Goal: Task Accomplishment & Management: Manage account settings

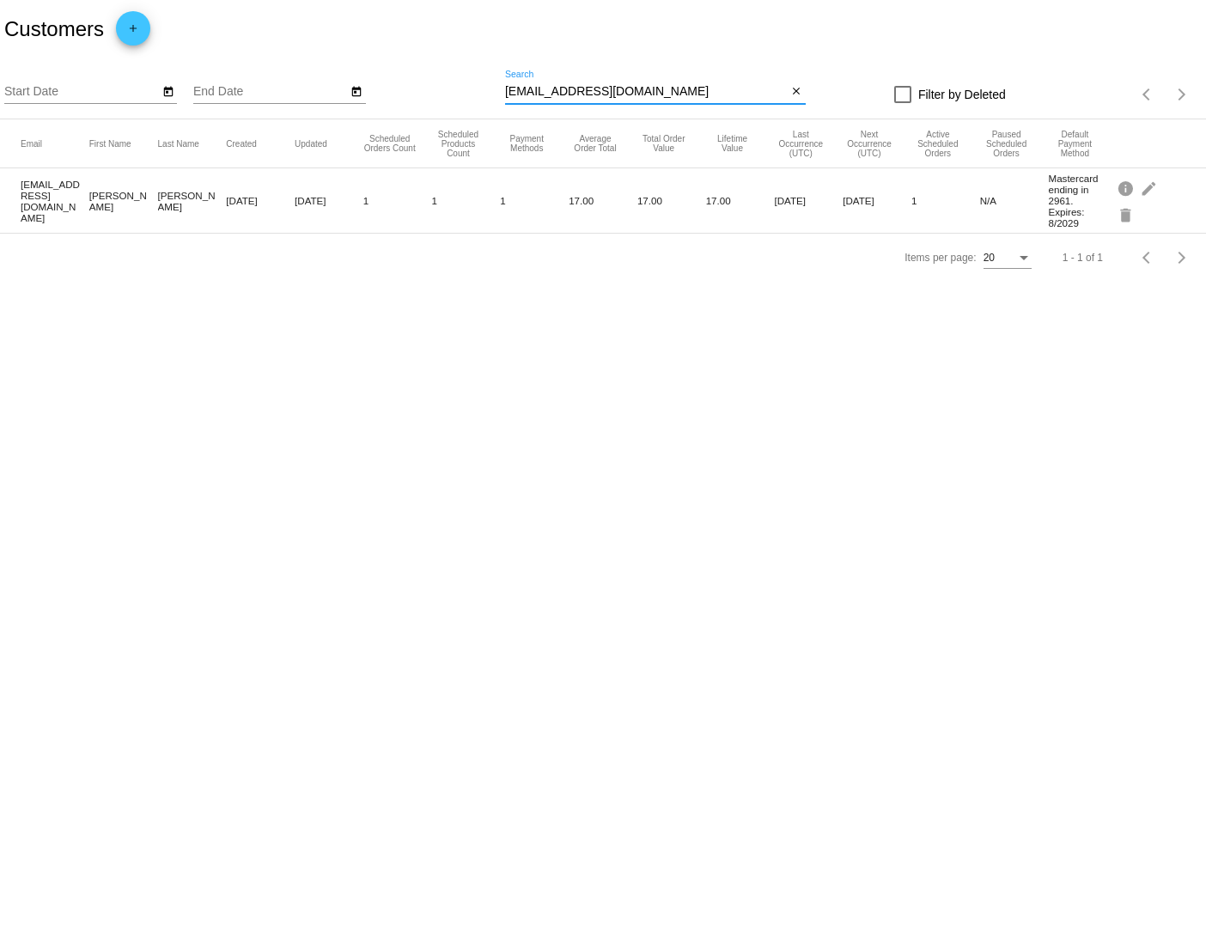
click at [637, 88] on input "[EMAIL_ADDRESS][DOMAIN_NAME]" at bounding box center [646, 92] width 283 height 14
paste input "[PERSON_NAME]"
type input "[EMAIL_ADDRESS][DOMAIN_NAME]"
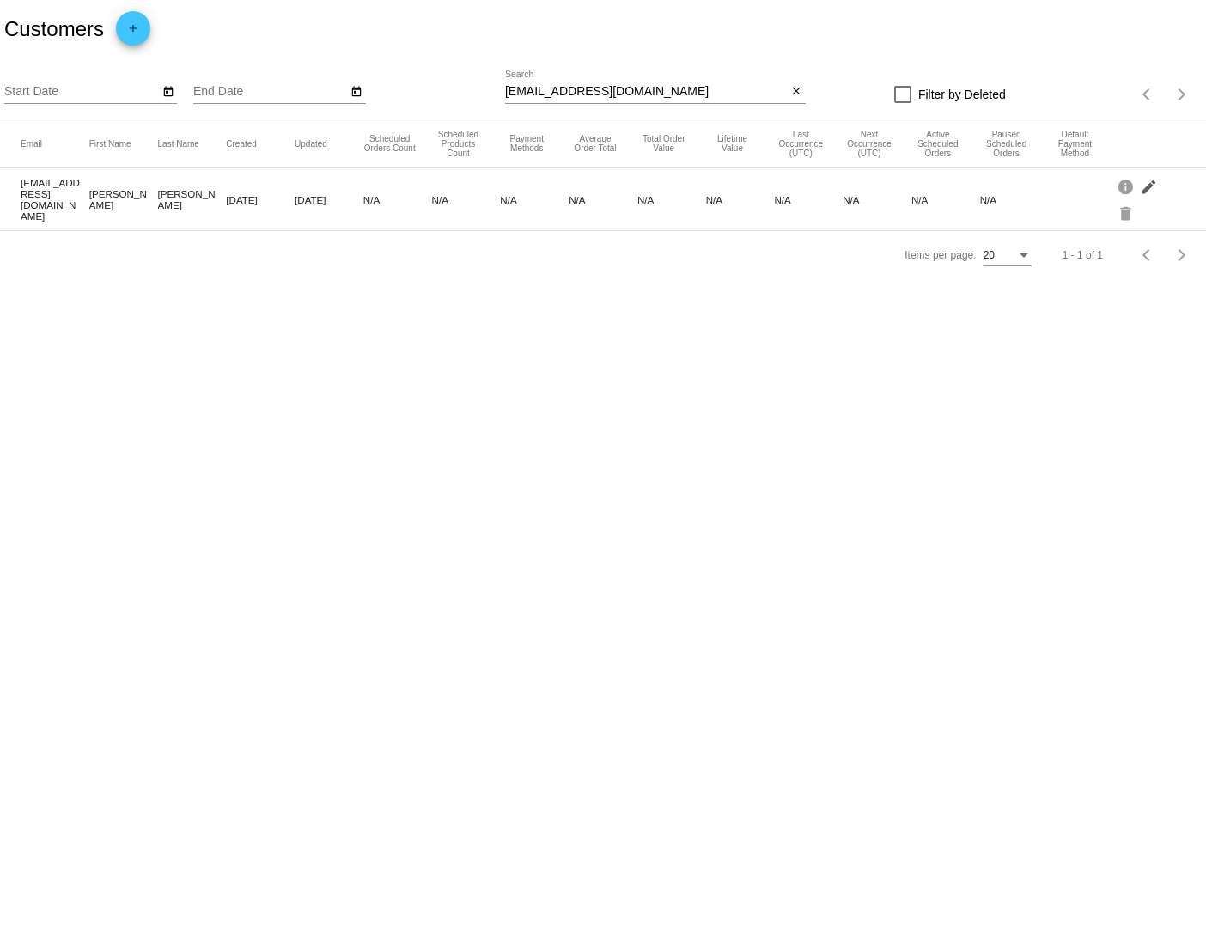
click at [1148, 188] on mat-icon "edit" at bounding box center [1150, 186] width 21 height 27
click at [1129, 181] on mat-icon "info" at bounding box center [1127, 186] width 21 height 27
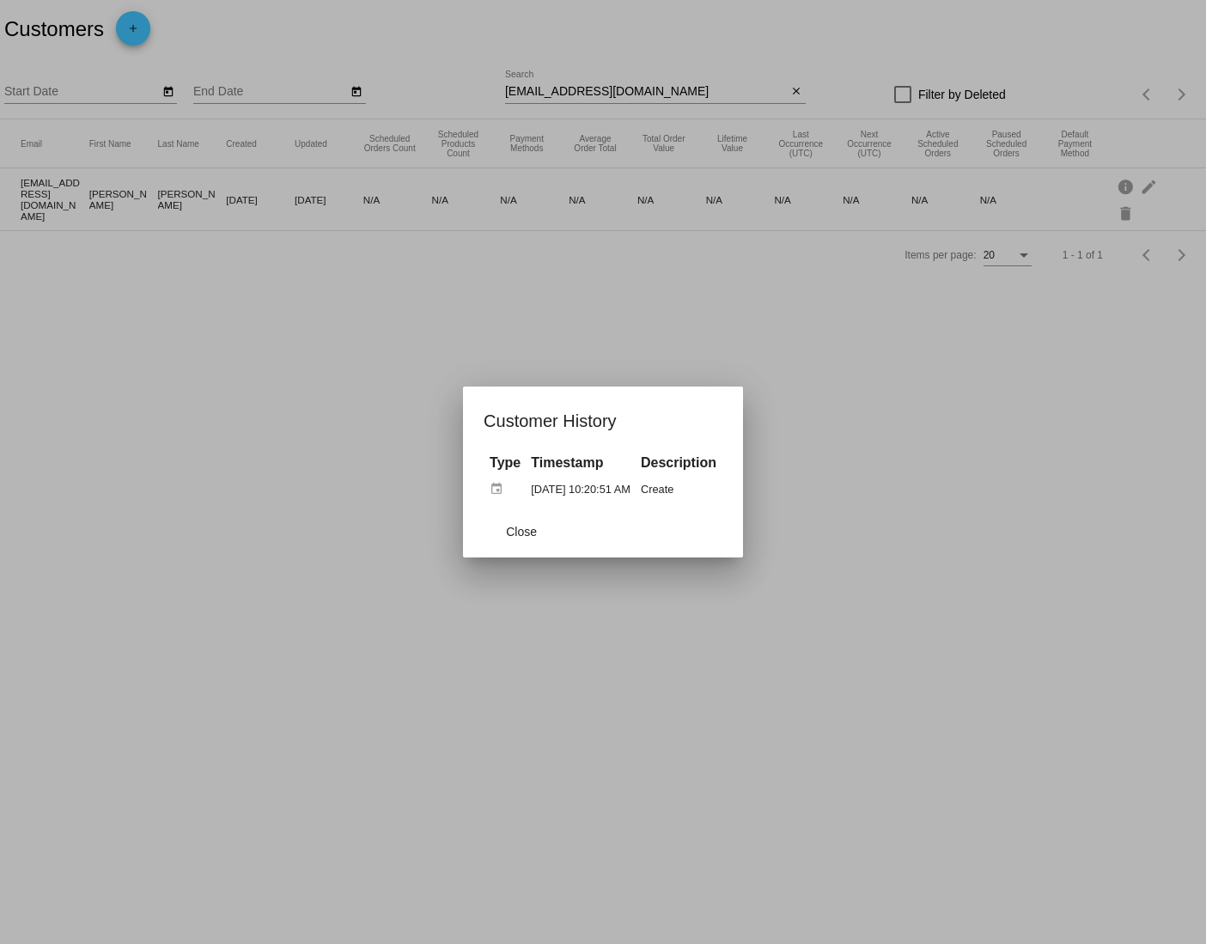
click at [1089, 318] on div at bounding box center [603, 472] width 1206 height 944
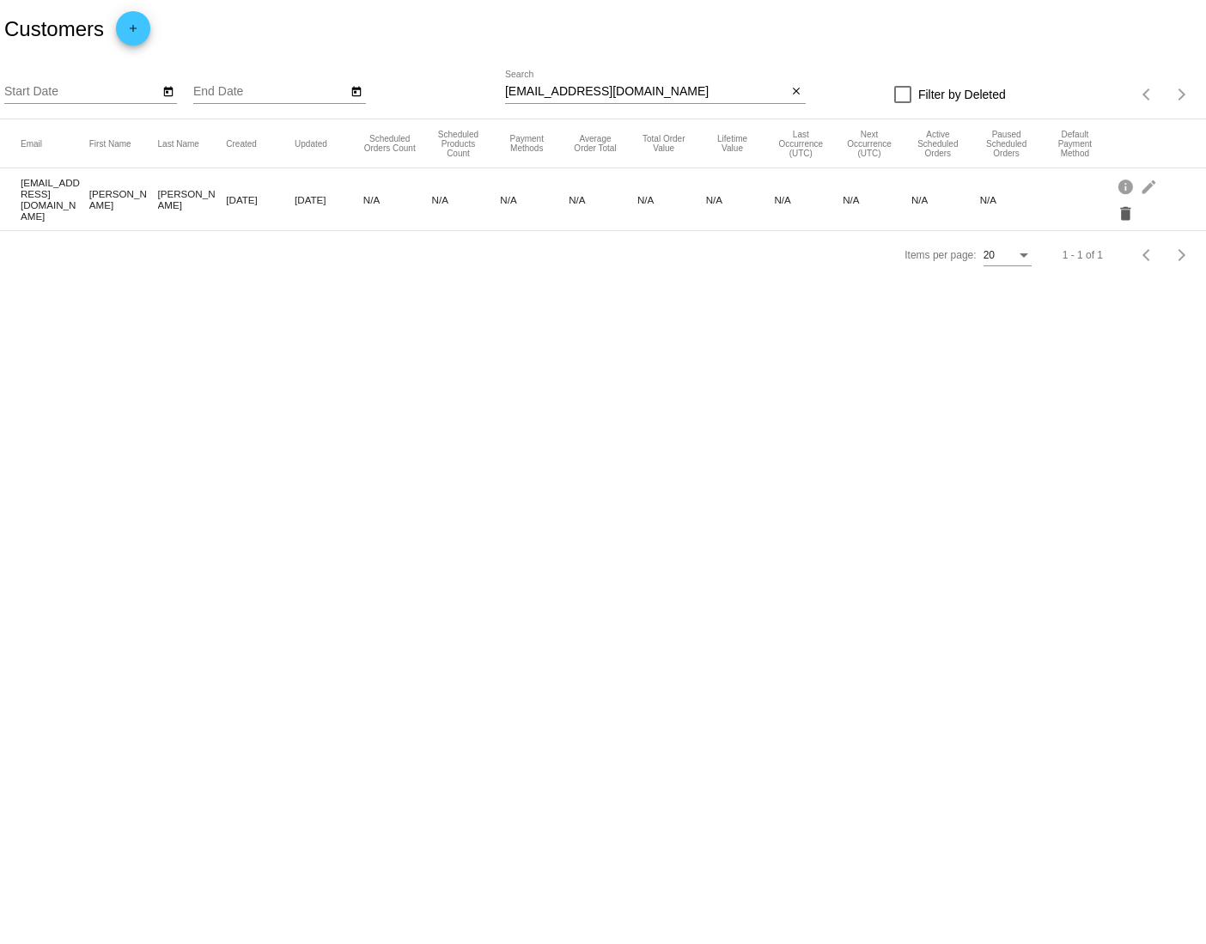
click at [1126, 215] on mat-icon "delete" at bounding box center [1127, 212] width 21 height 27
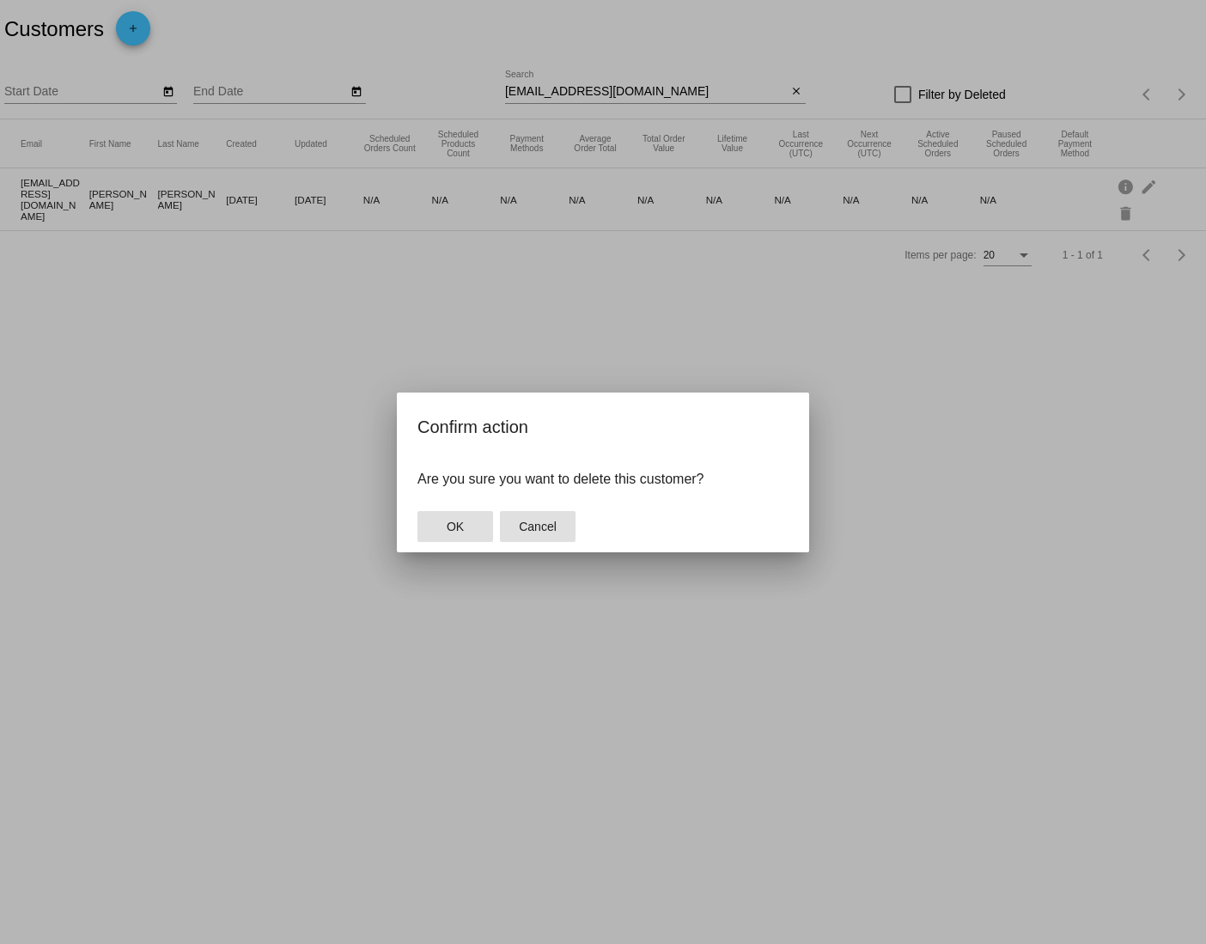
click at [537, 529] on span "Cancel" at bounding box center [538, 527] width 38 height 14
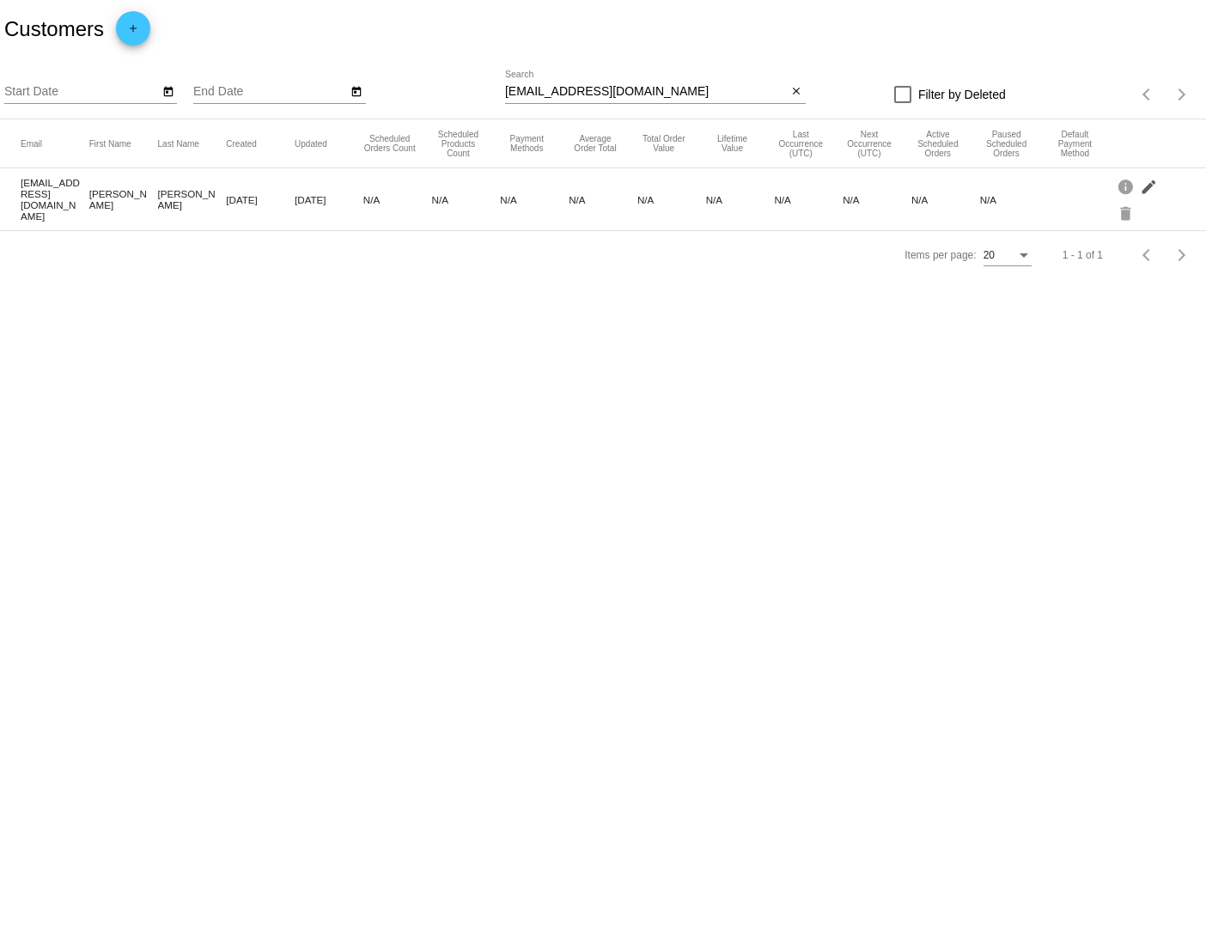
click at [1149, 185] on mat-icon "edit" at bounding box center [1150, 186] width 21 height 27
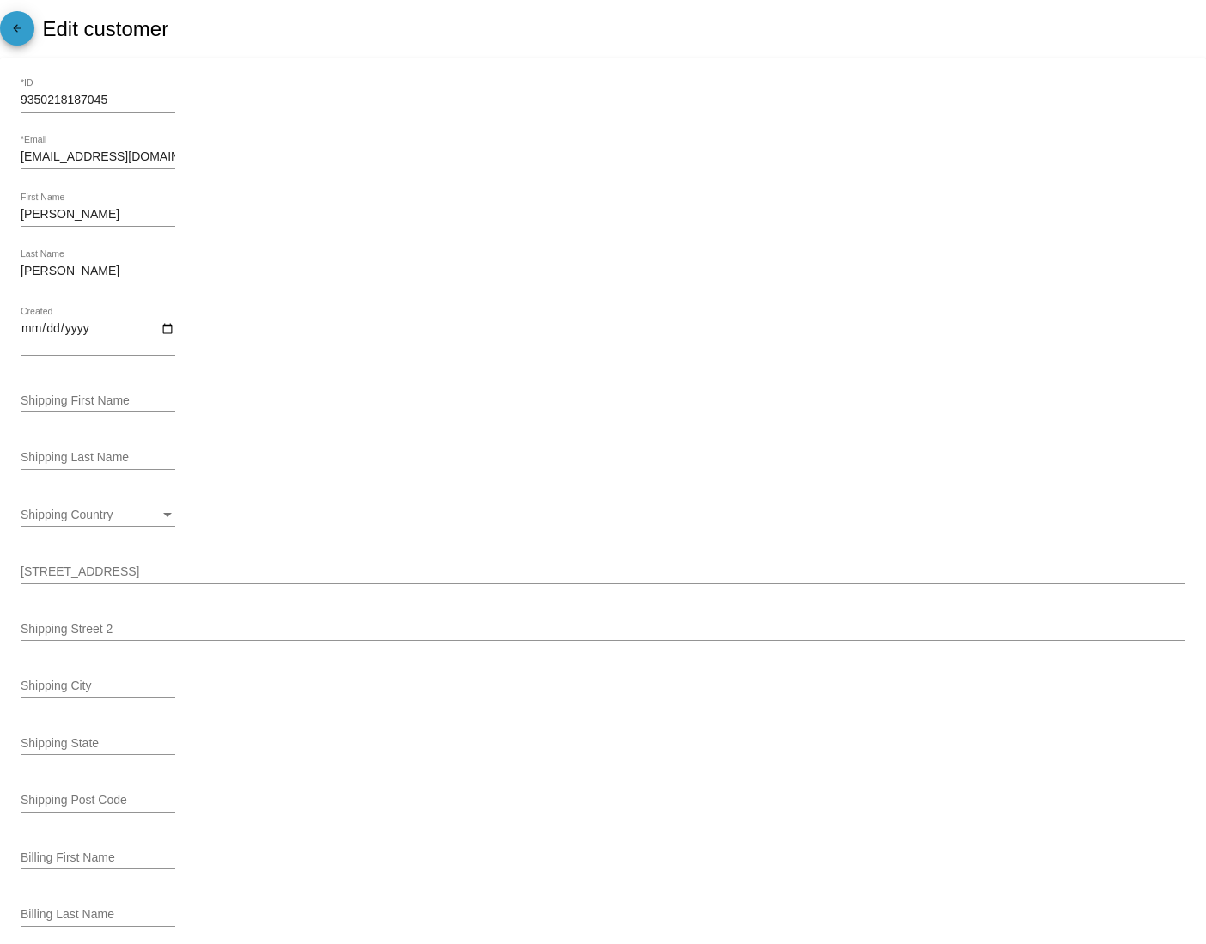
click at [23, 27] on mat-icon "arrow_back" at bounding box center [17, 32] width 21 height 21
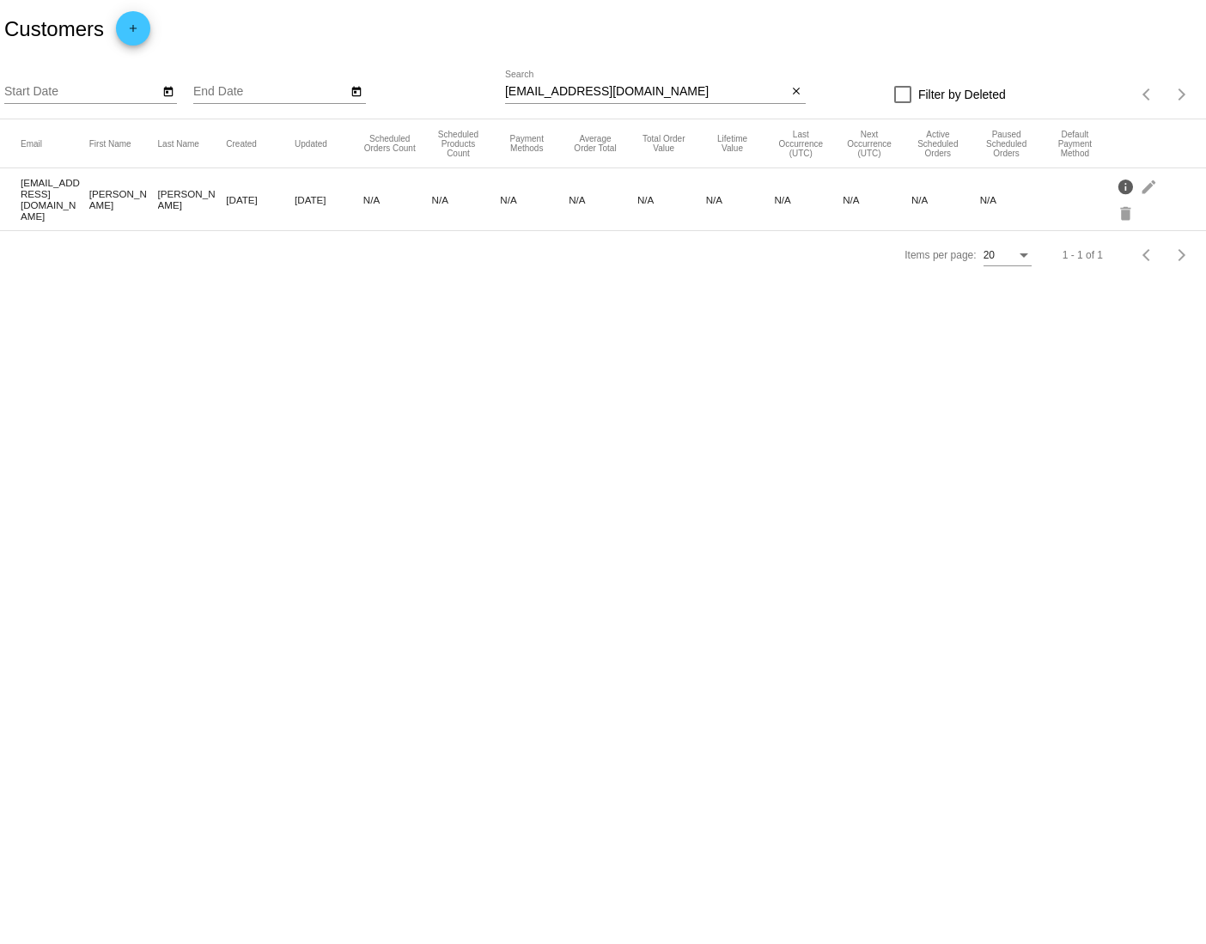
click at [1124, 184] on mat-icon "info" at bounding box center [1127, 186] width 21 height 27
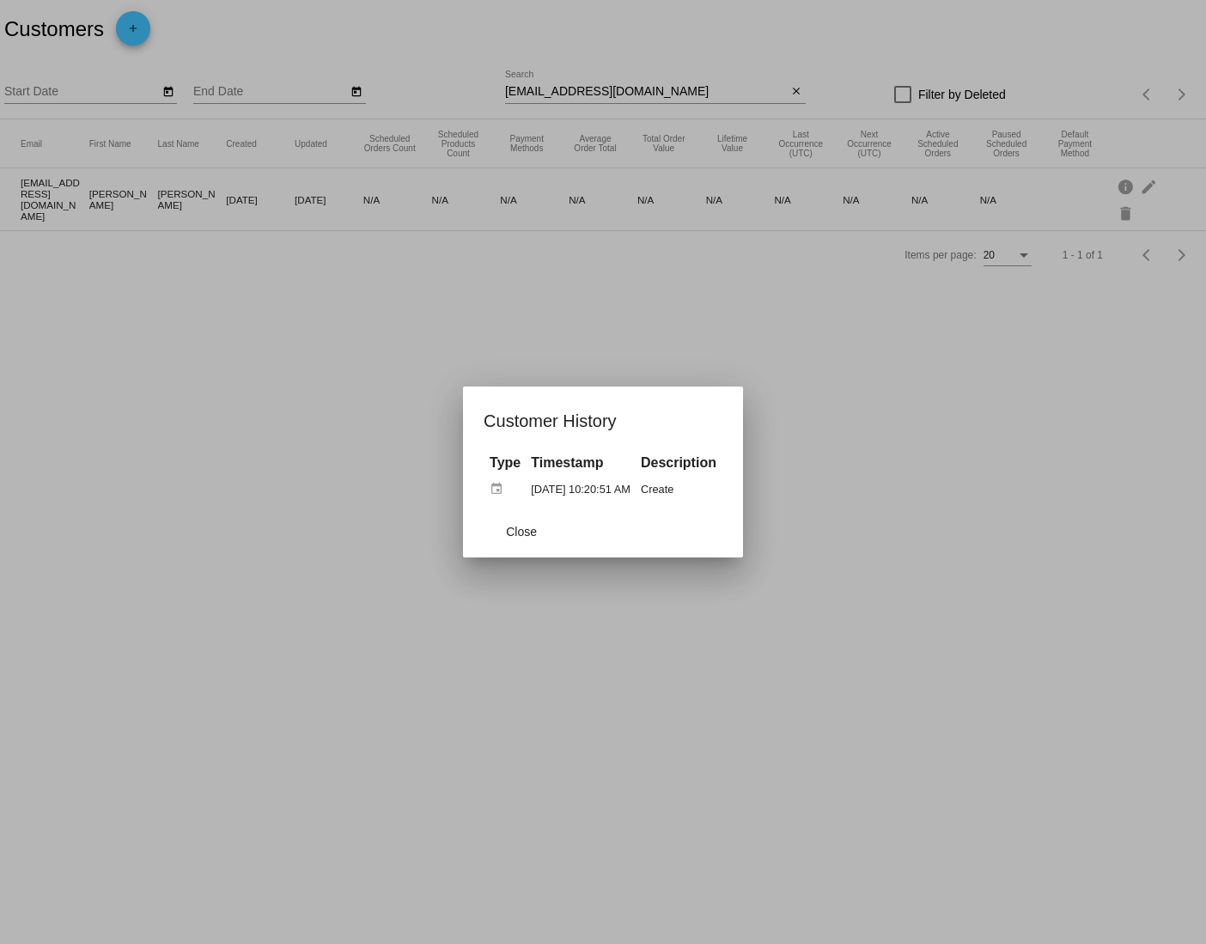
click at [688, 479] on td "Create" at bounding box center [679, 489] width 84 height 30
click at [484, 530] on button "Close" at bounding box center [522, 531] width 76 height 31
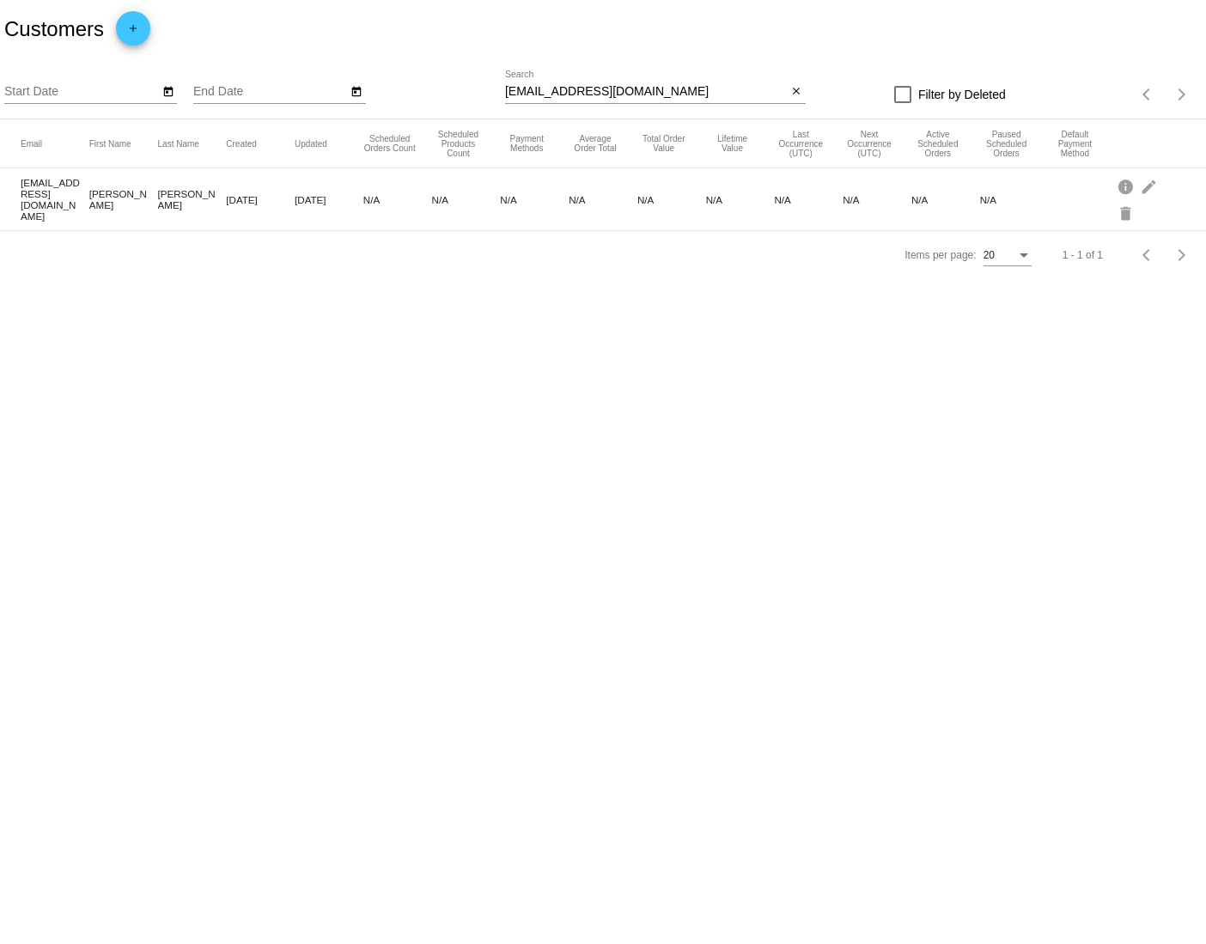
click at [36, 189] on mat-cell "annkossakowski@gmail.com" at bounding box center [55, 199] width 69 height 53
click at [1126, 214] on mat-icon "delete" at bounding box center [1127, 212] width 21 height 27
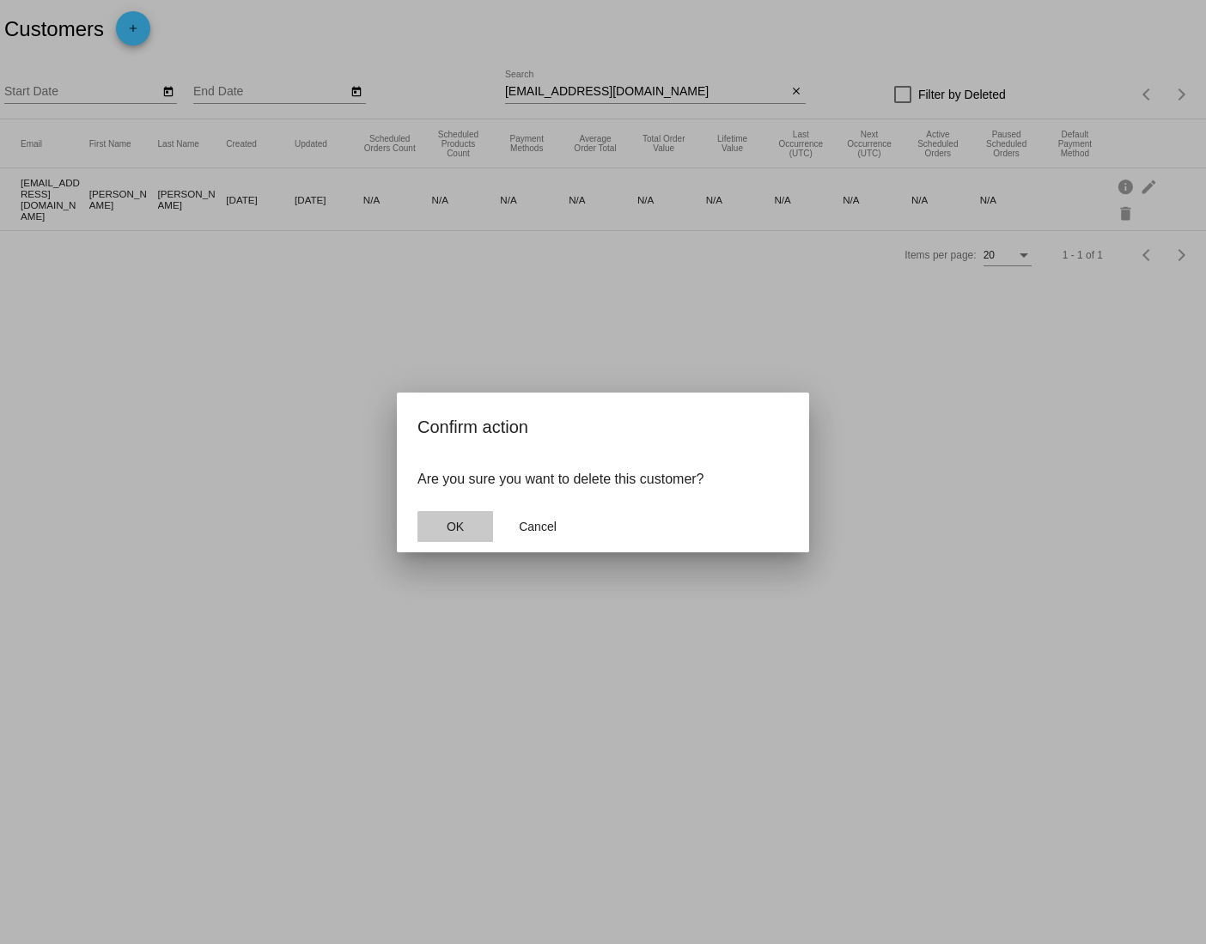
click at [443, 524] on button "OK" at bounding box center [456, 526] width 76 height 31
